Goal: Task Accomplishment & Management: Use online tool/utility

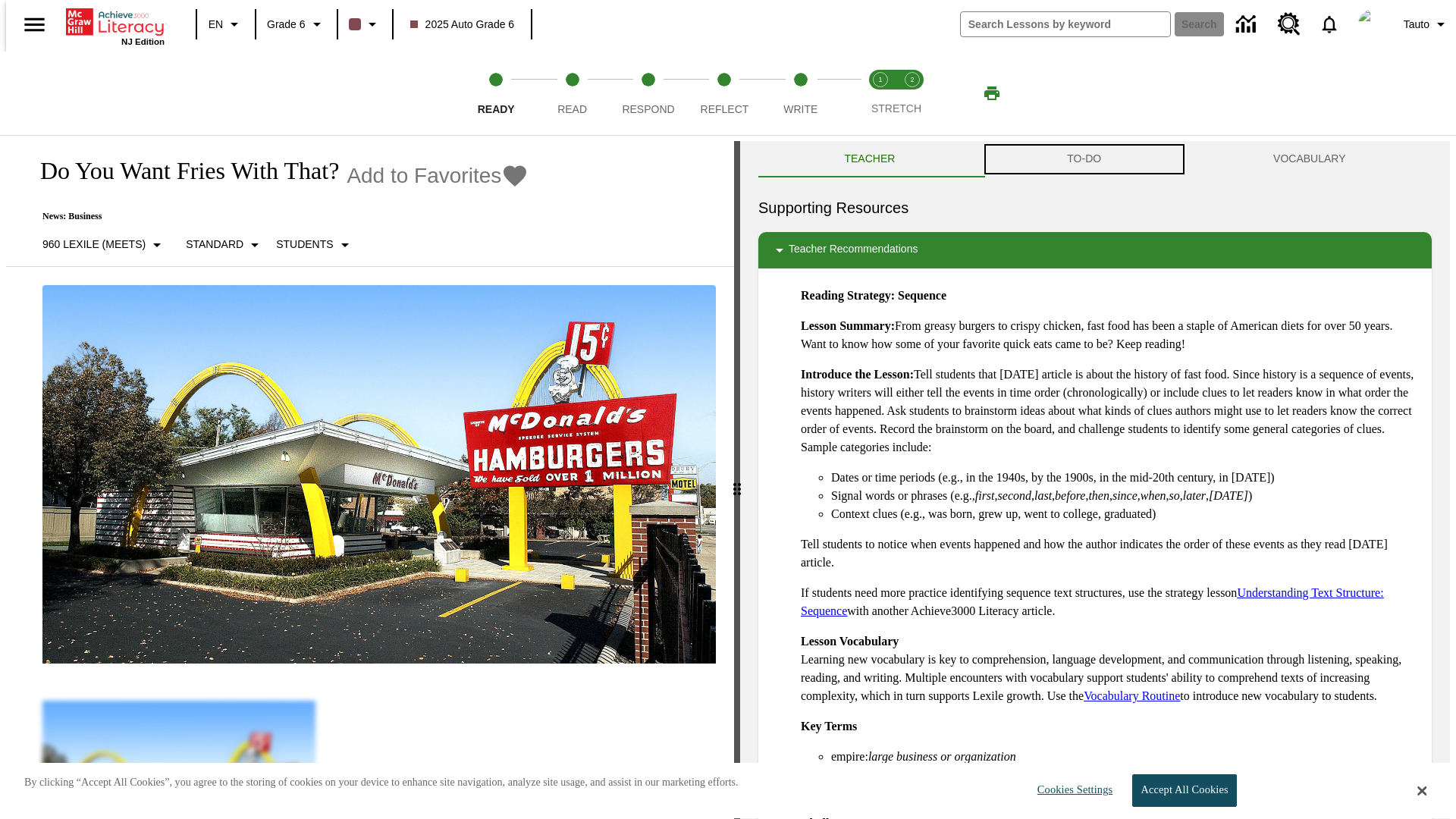
click at [1084, 159] on button "TO-DO" at bounding box center [1083, 159] width 206 height 36
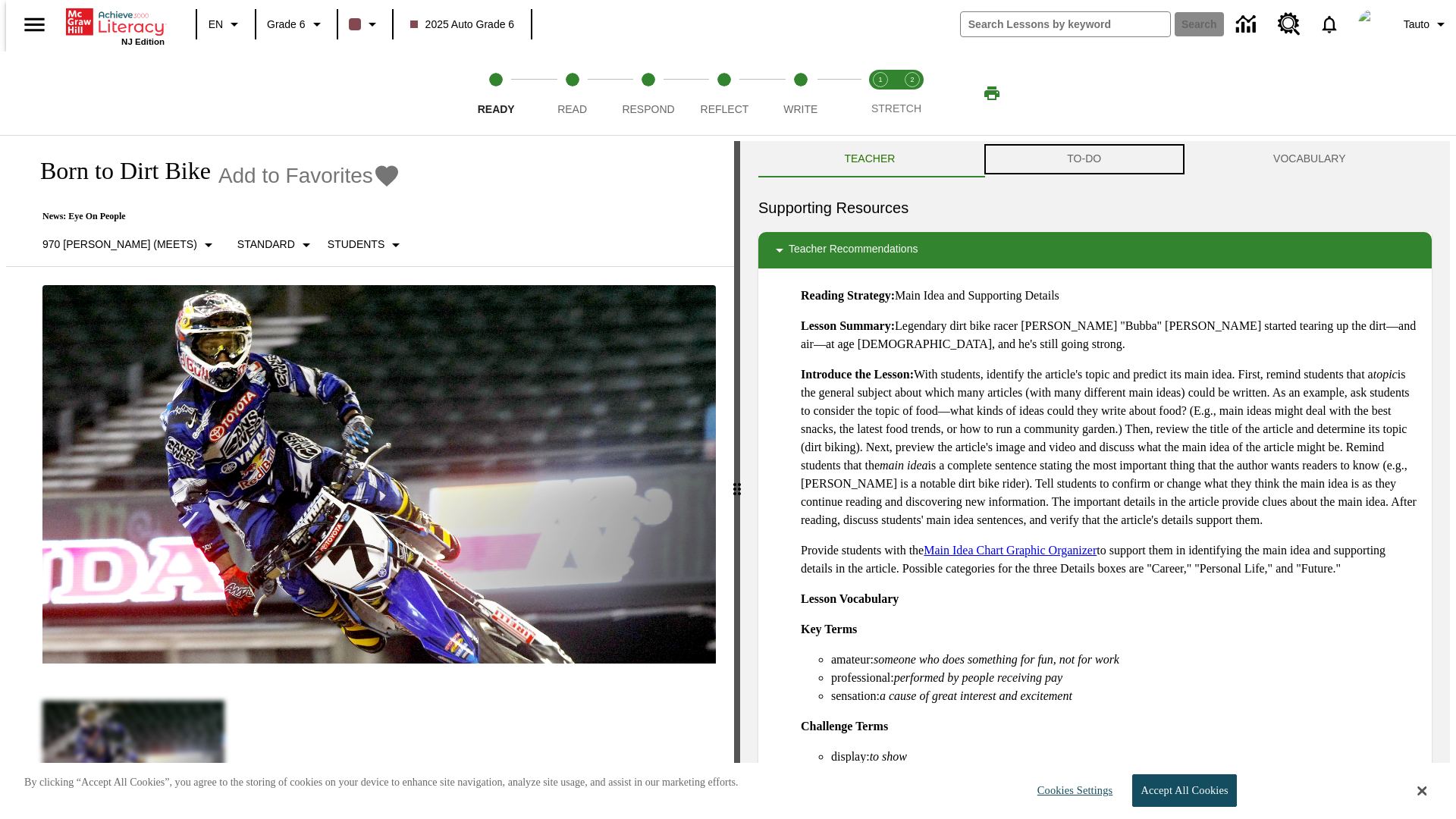
click at [1084, 159] on button "TO-DO" at bounding box center [1083, 159] width 206 height 36
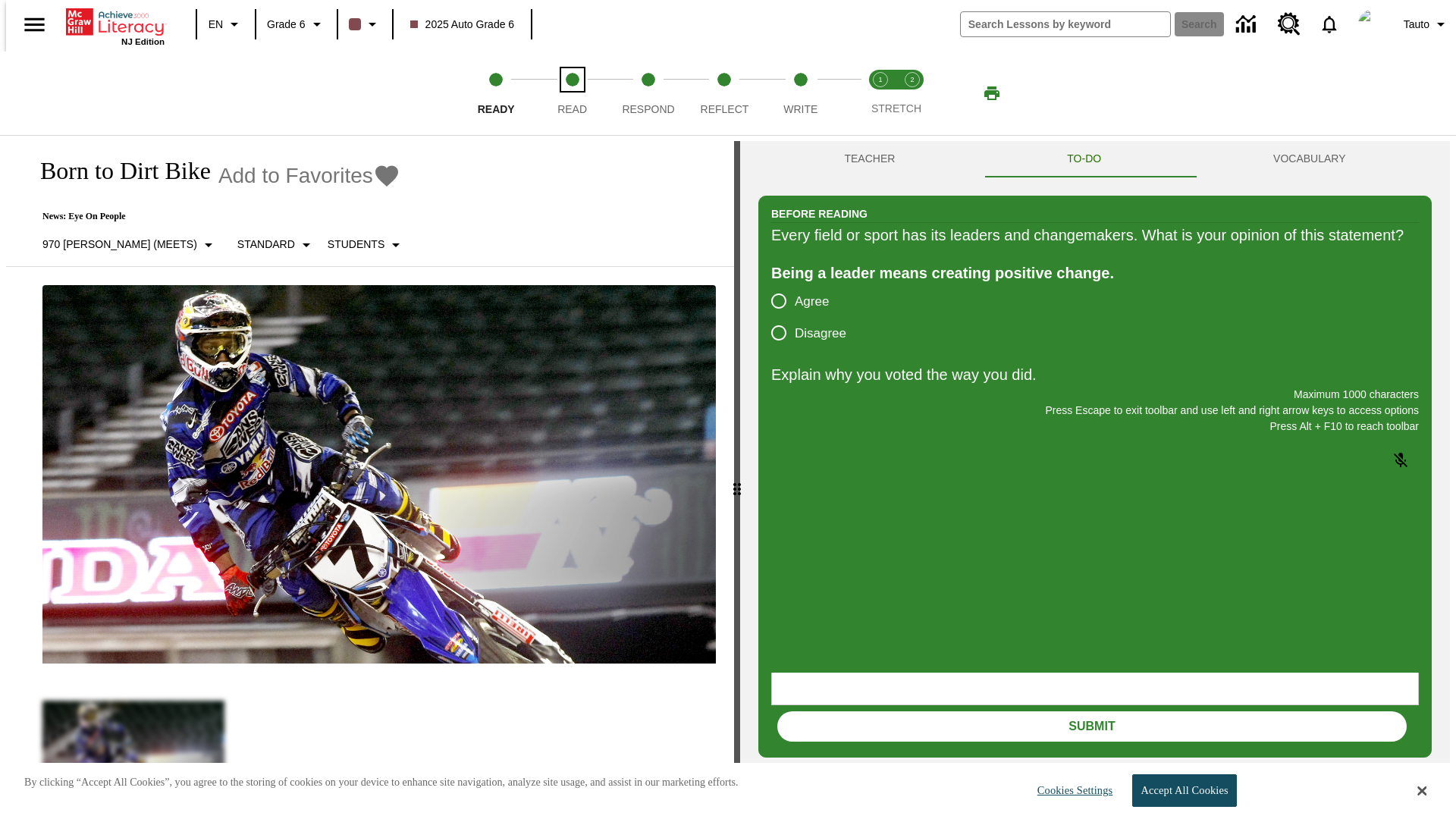
click at [572, 93] on span "Read" at bounding box center [571, 102] width 29 height 28
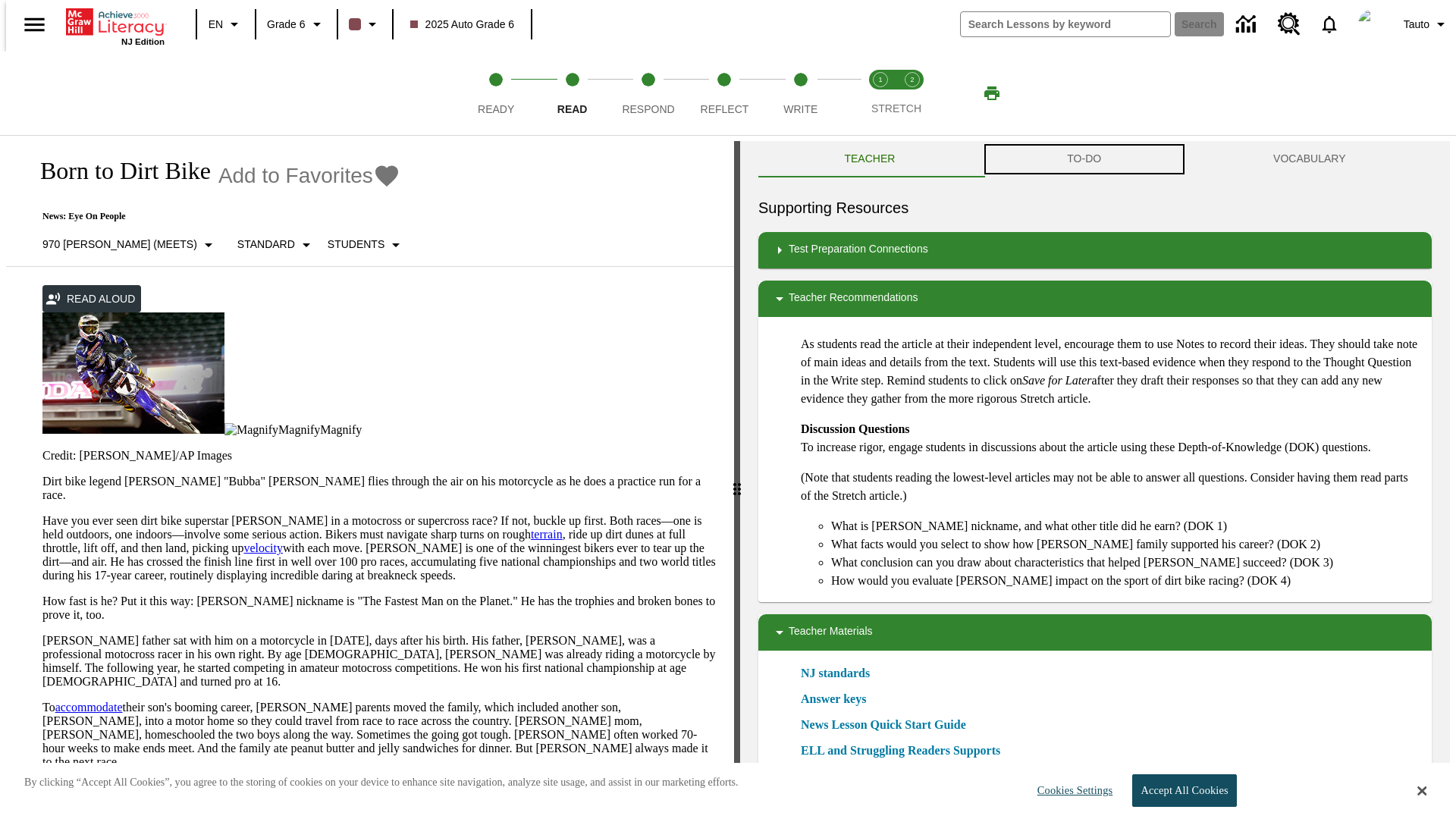
scroll to position [1, 0]
click at [1084, 159] on button "TO-DO" at bounding box center [1083, 158] width 206 height 36
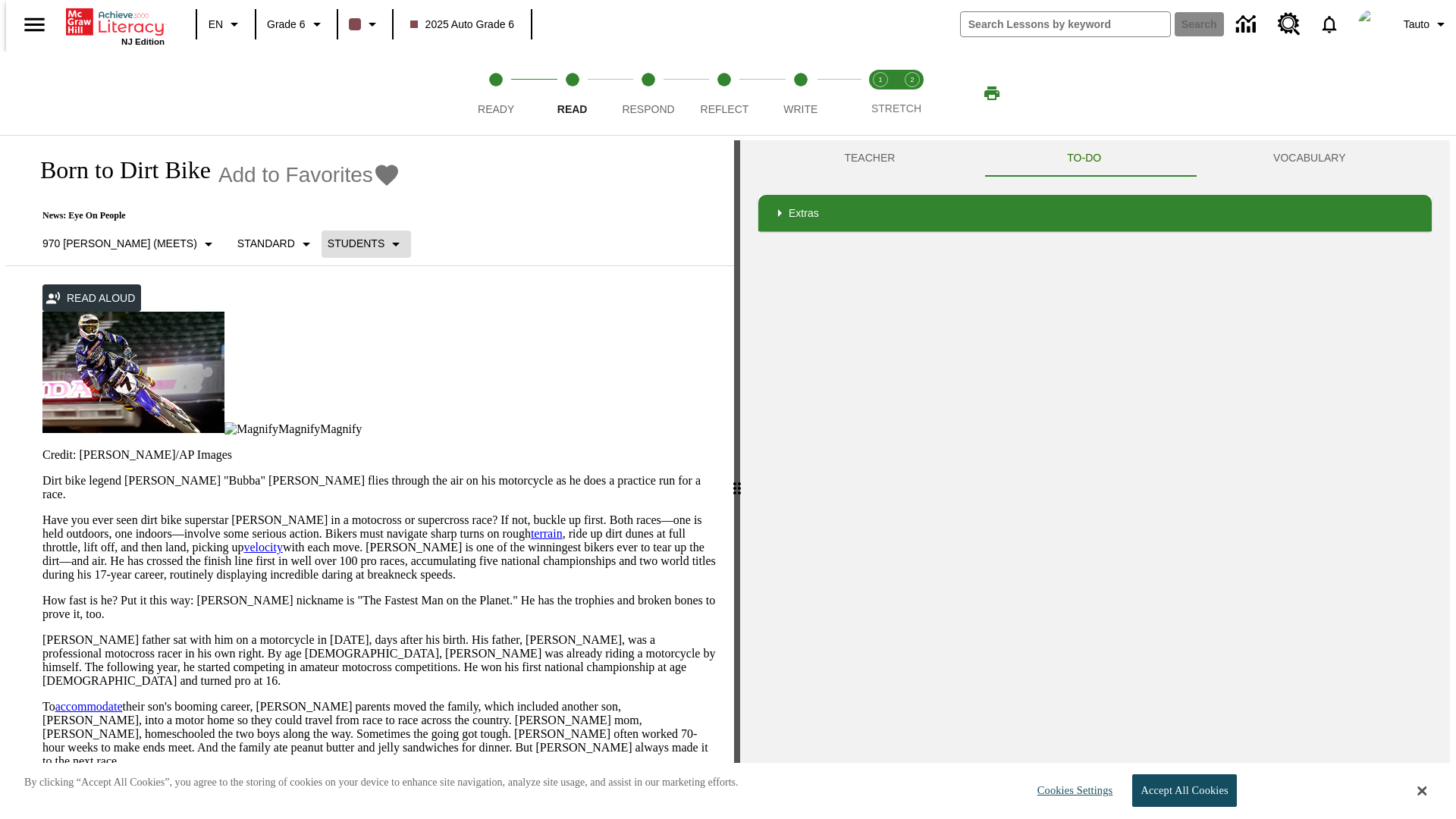
click at [327, 244] on p "Students" at bounding box center [356, 244] width 57 height 16
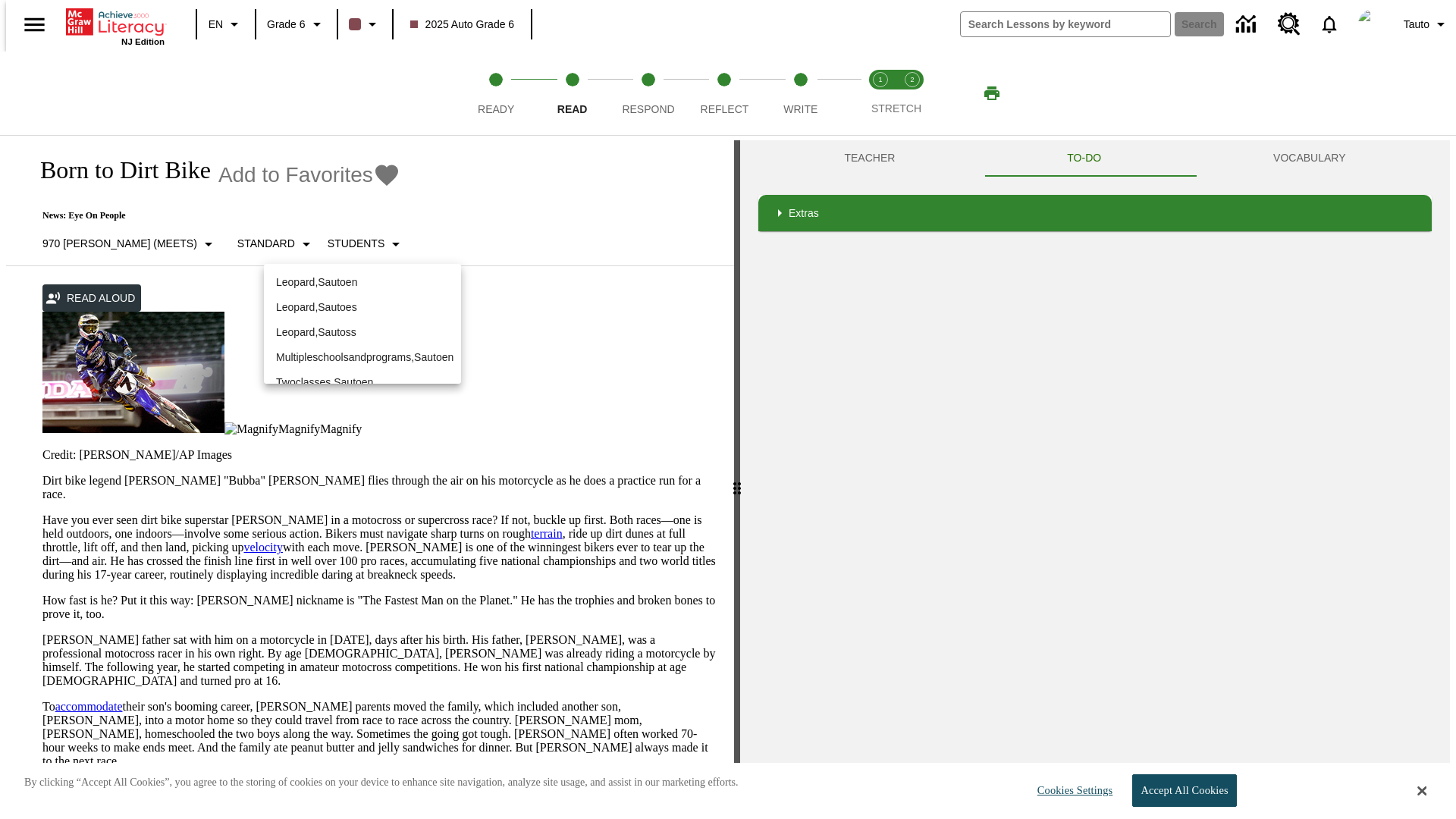
click at [350, 274] on p "Leopard , Sautoen" at bounding box center [362, 282] width 173 height 16
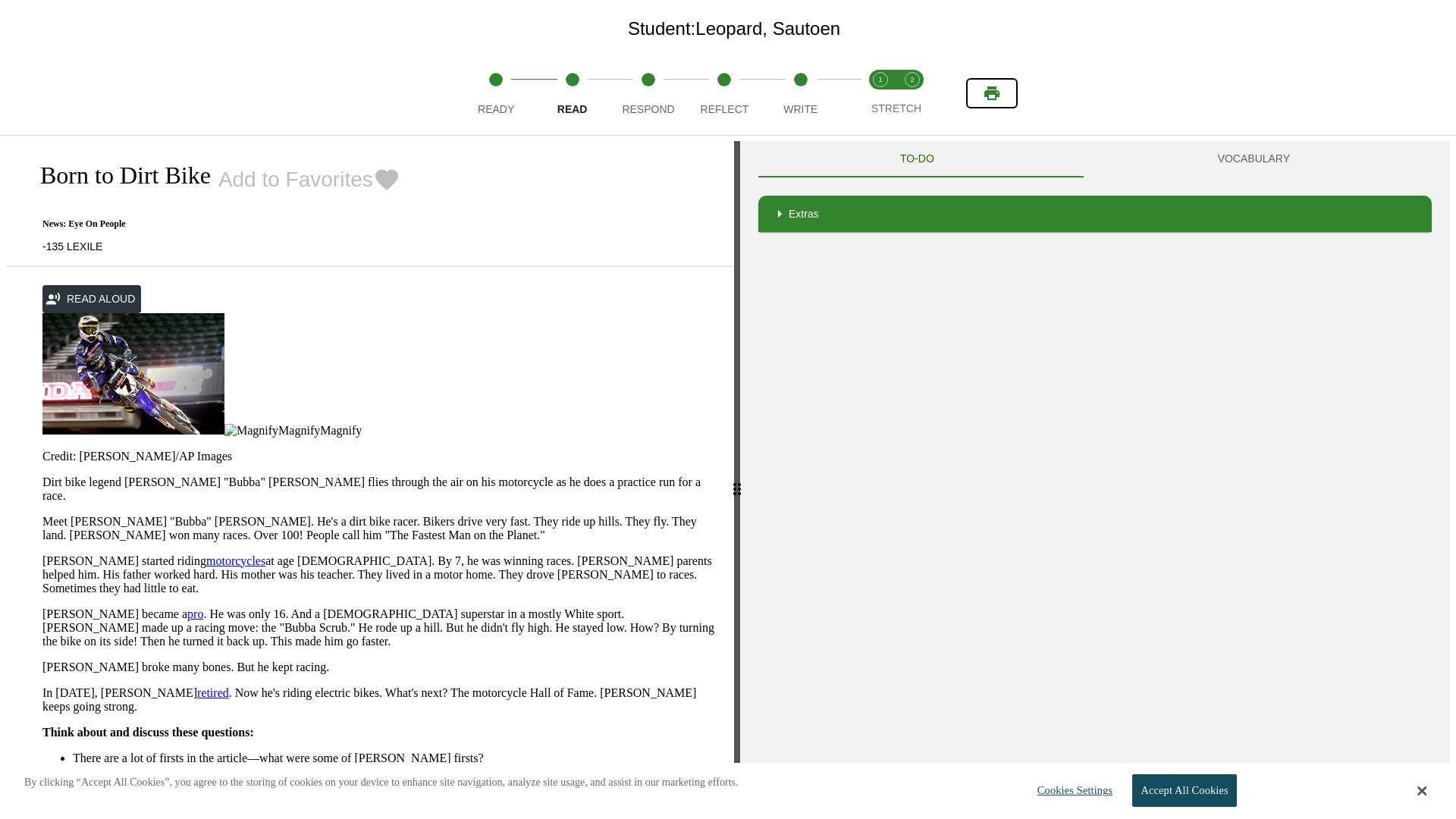
click at [991, 93] on icon "Print" at bounding box center [991, 93] width 15 height 13
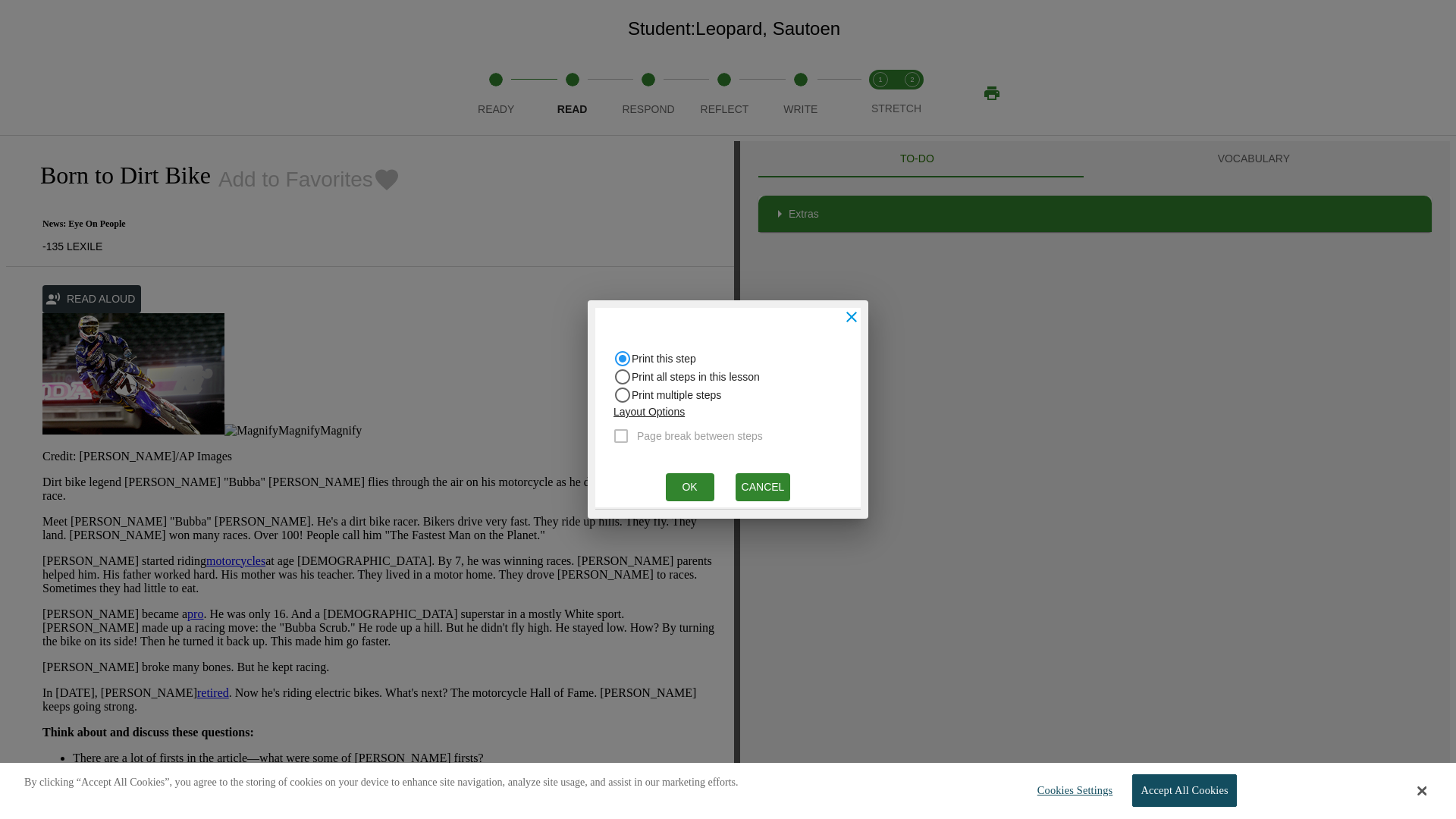
click at [622, 377] on input "Print all steps in this lesson" at bounding box center [622, 377] width 18 height 18
radio input "true"
radio input "false"
checkbox input "true"
click at [690, 487] on button "Ok" at bounding box center [690, 488] width 48 height 28
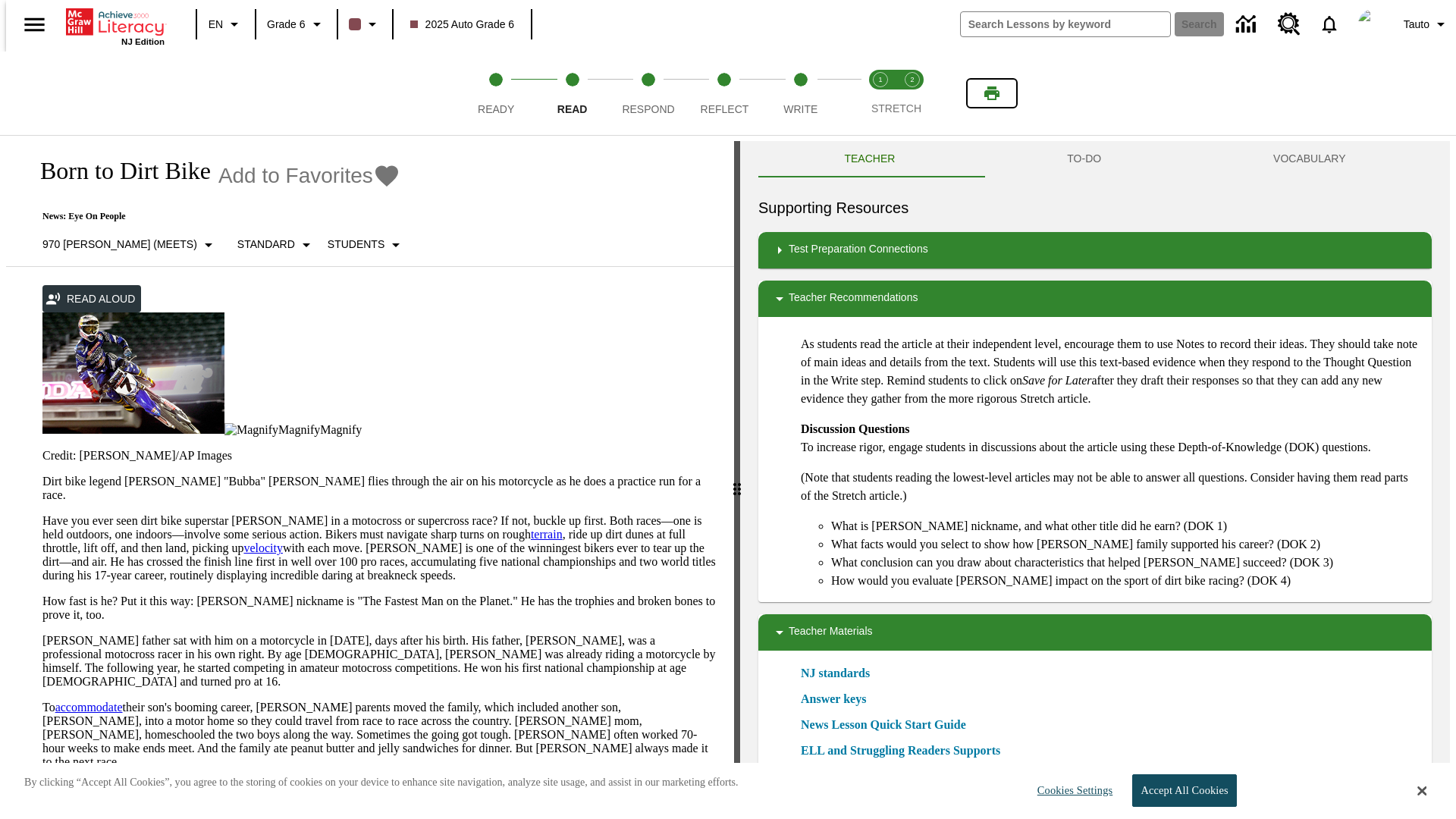
click at [991, 93] on icon "Print" at bounding box center [991, 93] width 15 height 13
